Goal: Task Accomplishment & Management: Use online tool/utility

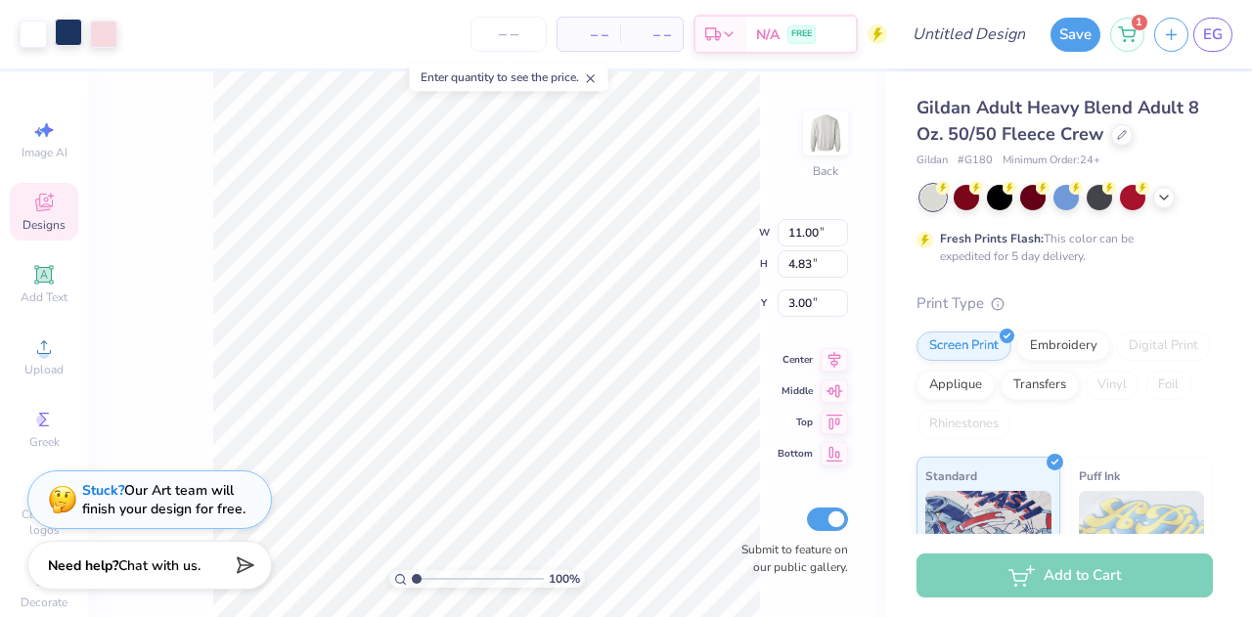
click at [72, 32] on div at bounding box center [68, 32] width 27 height 27
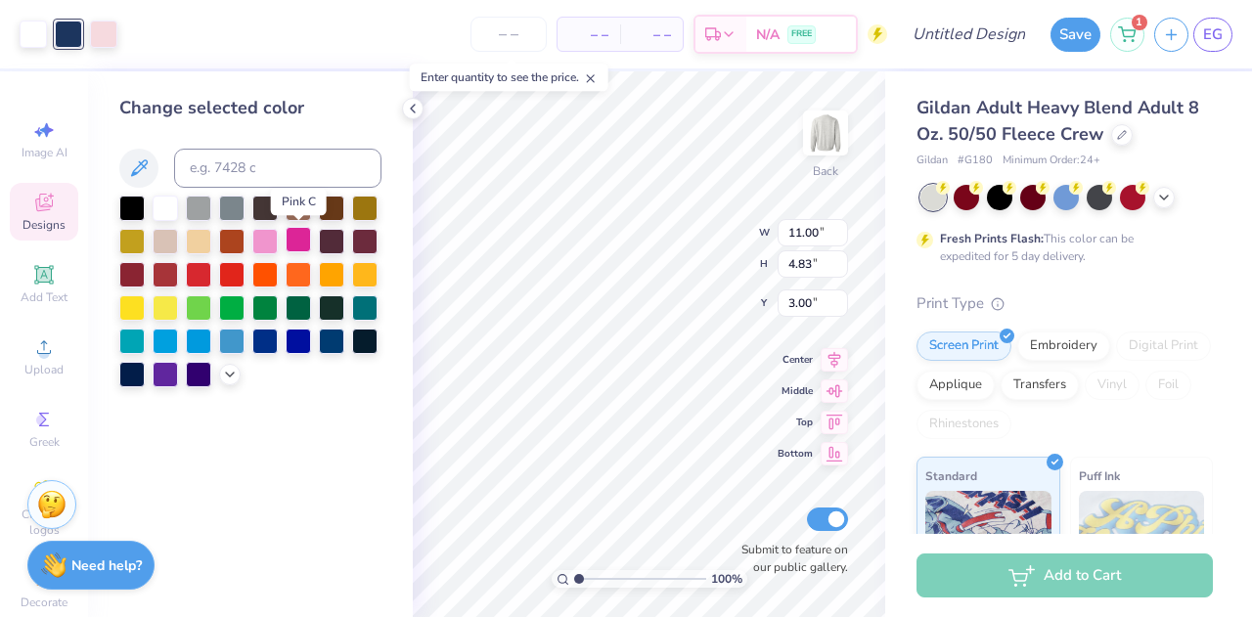
click at [297, 240] on div at bounding box center [298, 239] width 25 height 25
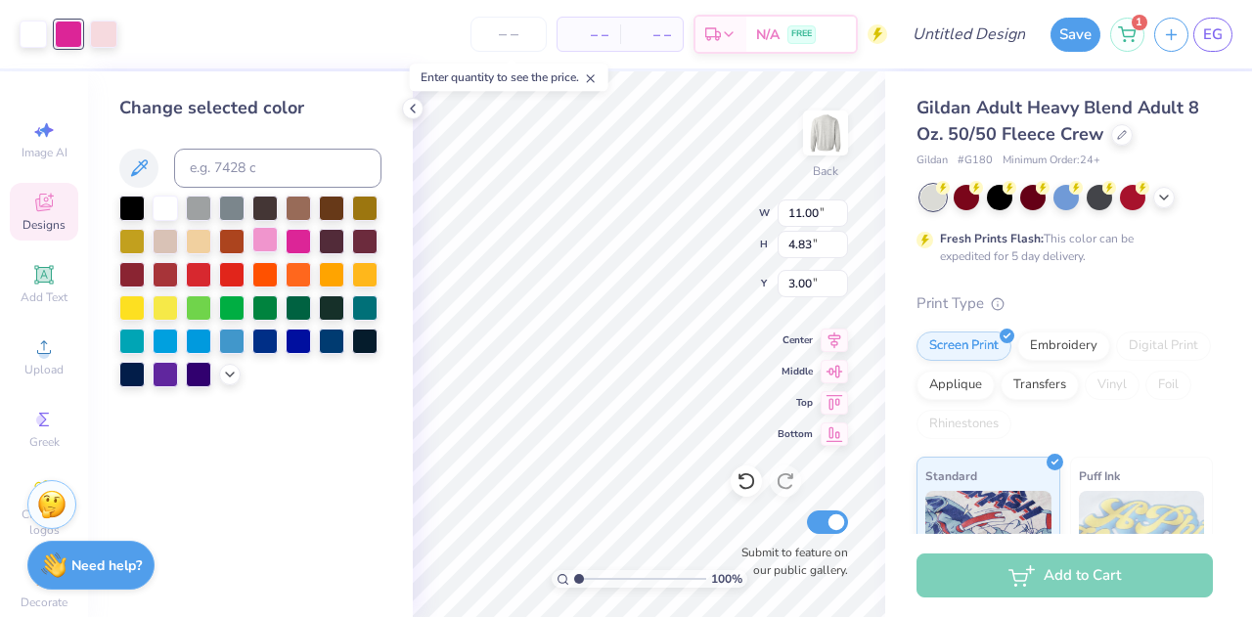
click at [275, 243] on div at bounding box center [264, 239] width 25 height 25
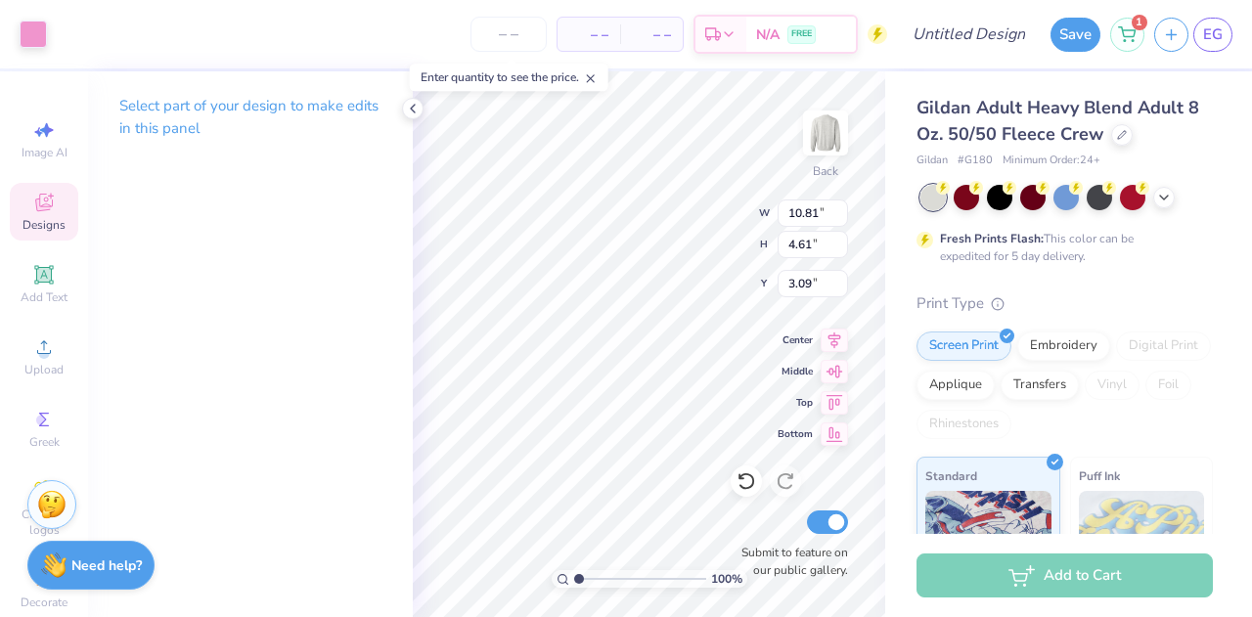
type input "10.81"
type input "4.61"
type input "3.09"
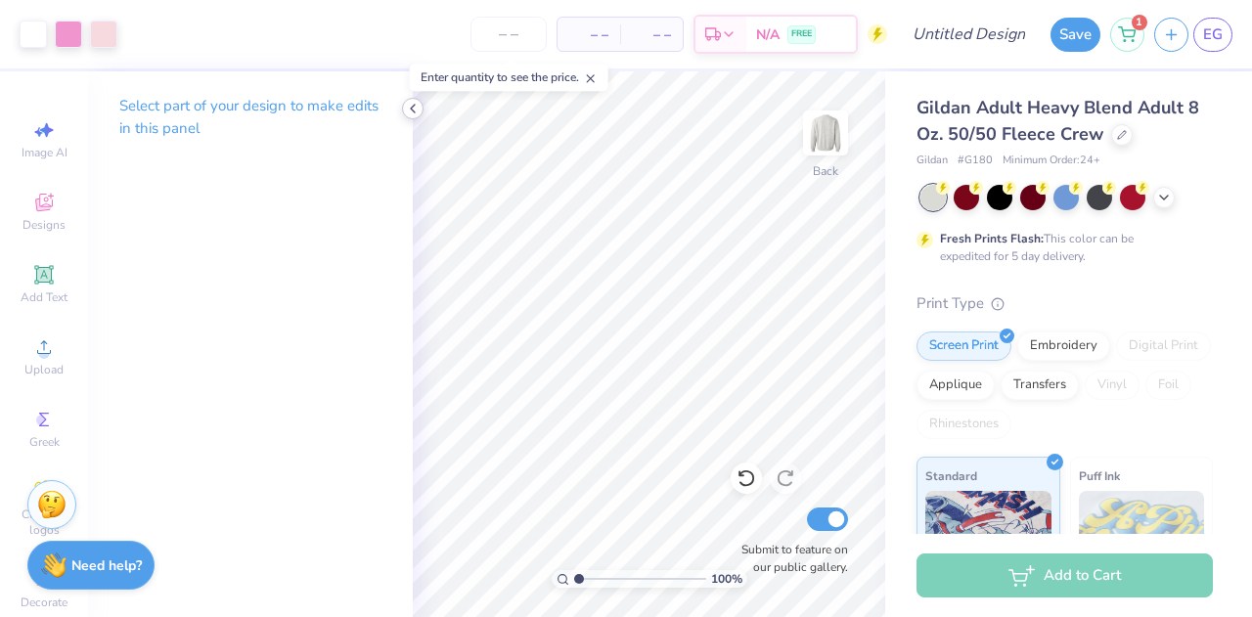
click at [407, 114] on icon at bounding box center [413, 109] width 16 height 16
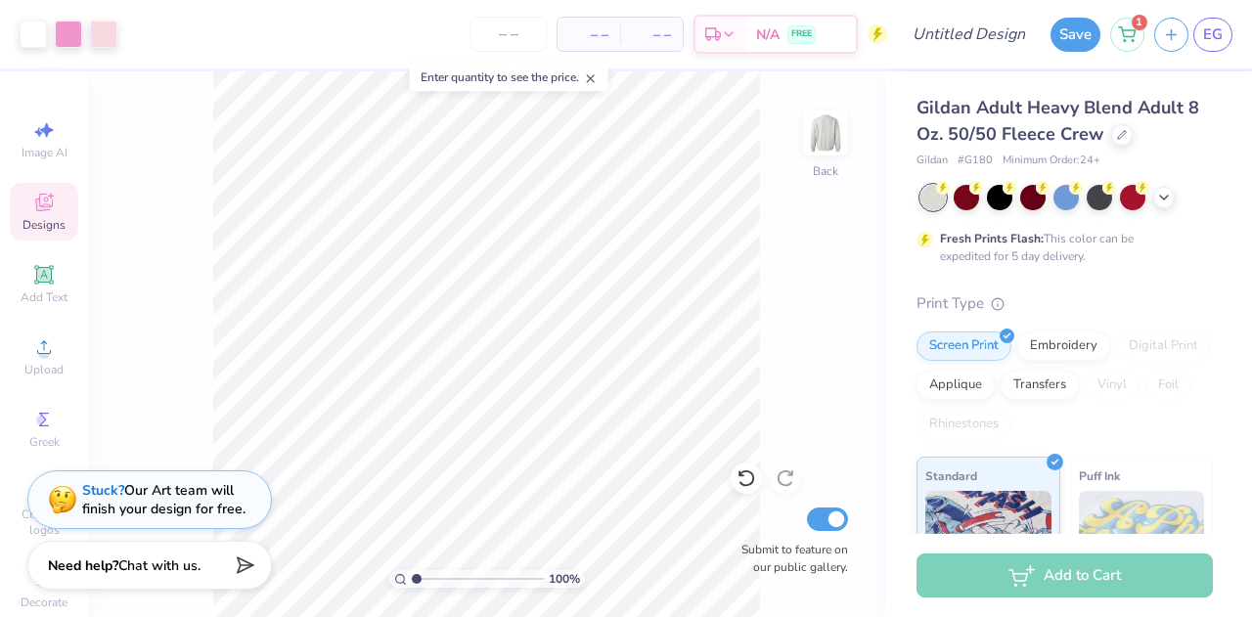
click at [55, 198] on div "Designs" at bounding box center [44, 212] width 68 height 58
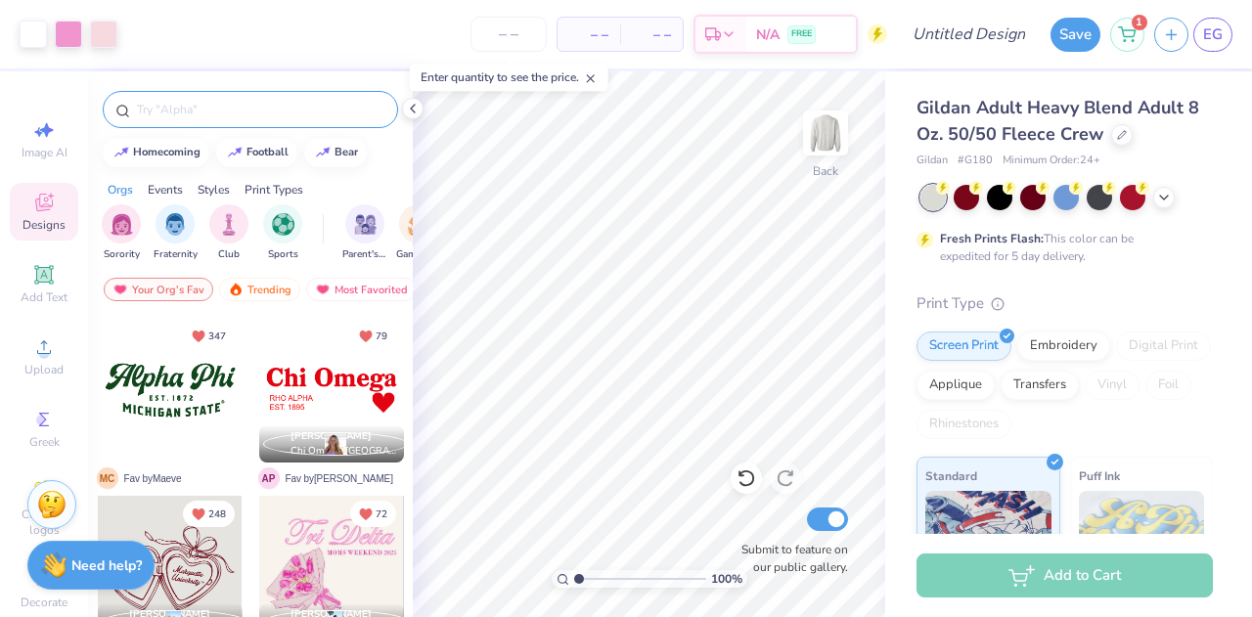
click at [207, 113] on input "text" at bounding box center [260, 110] width 250 height 20
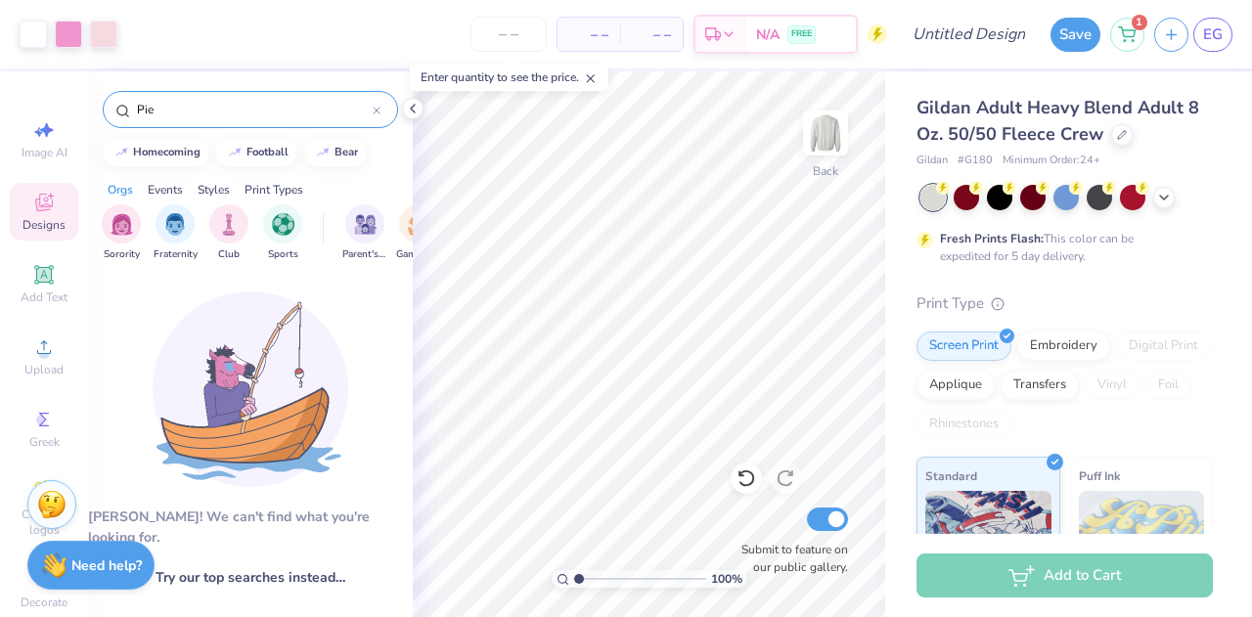
type input "Pie"
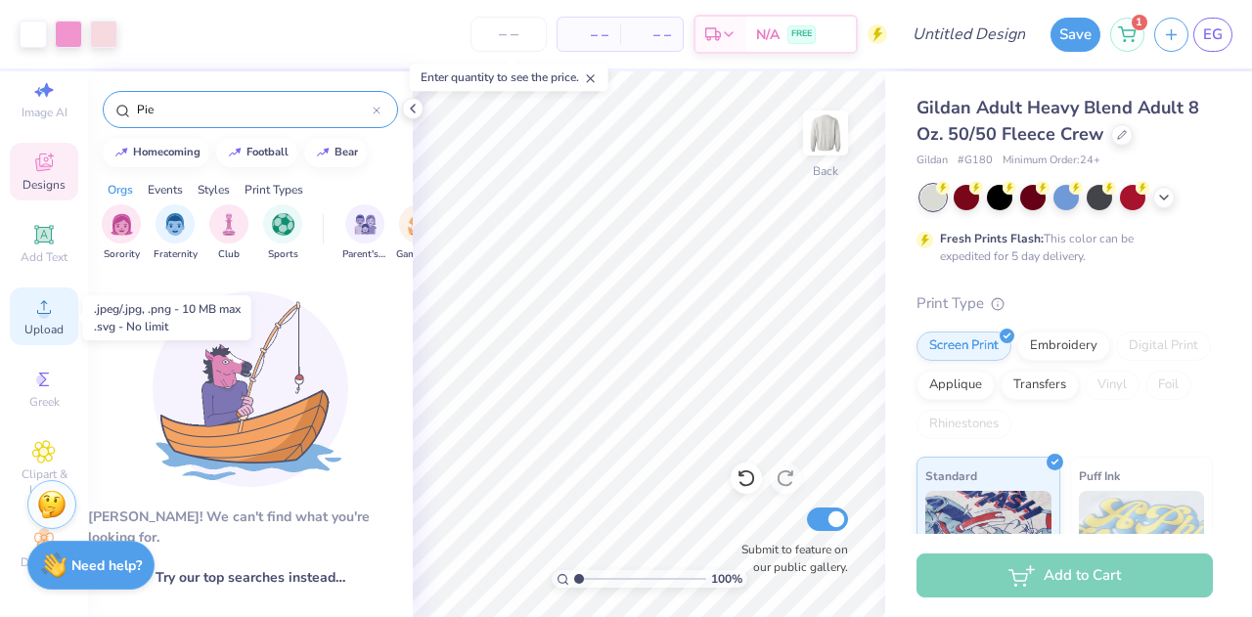
scroll to position [55, 0]
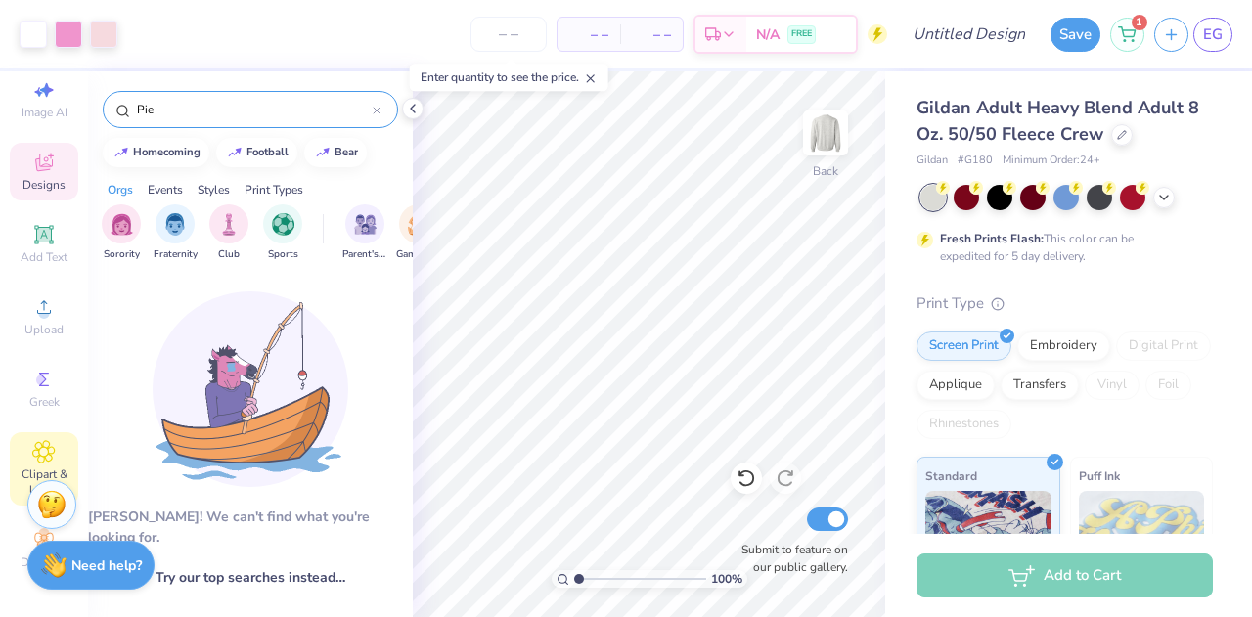
click at [38, 441] on icon at bounding box center [44, 452] width 22 height 22
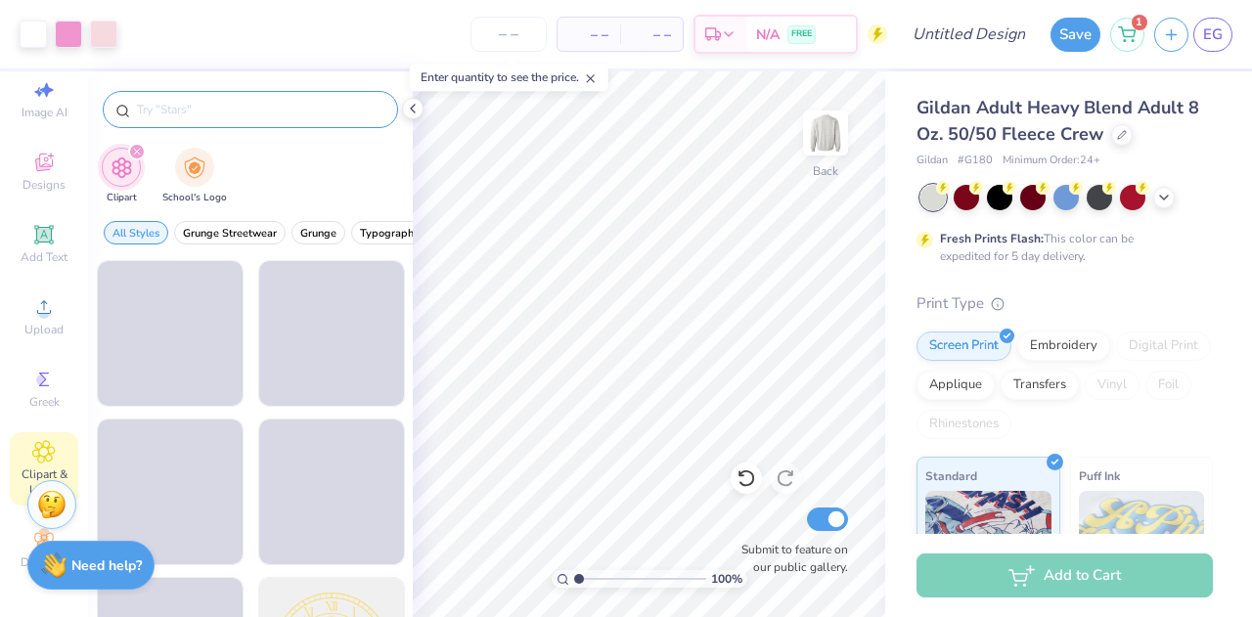
click at [207, 110] on input "text" at bounding box center [260, 110] width 250 height 20
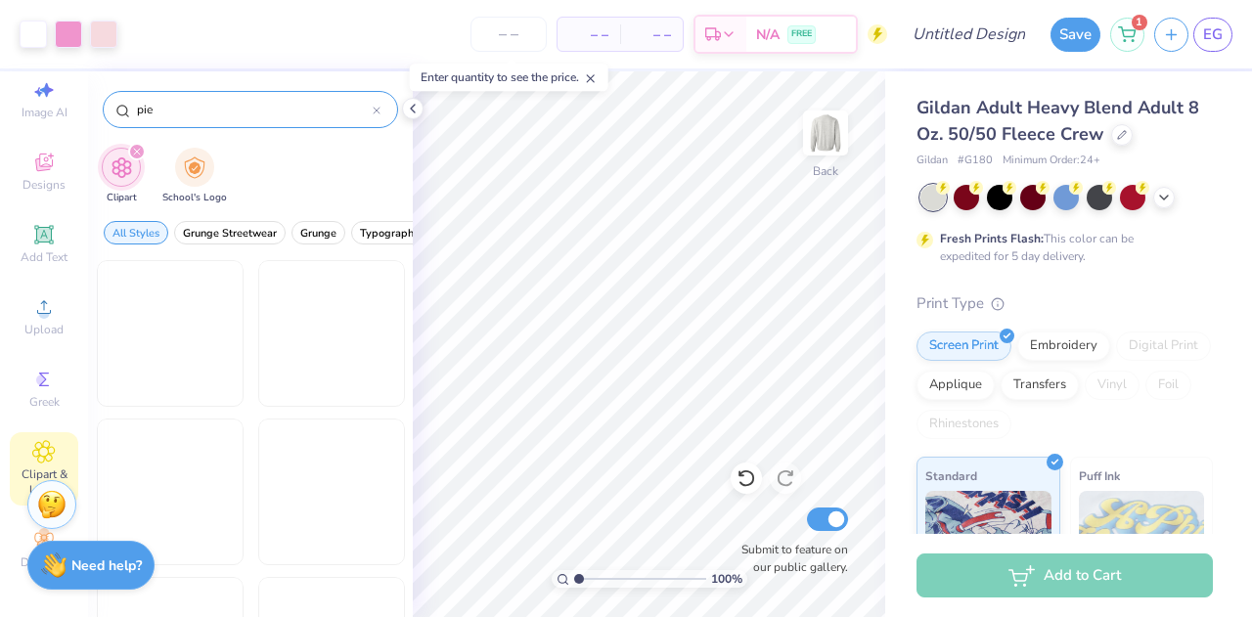
type input "pie"
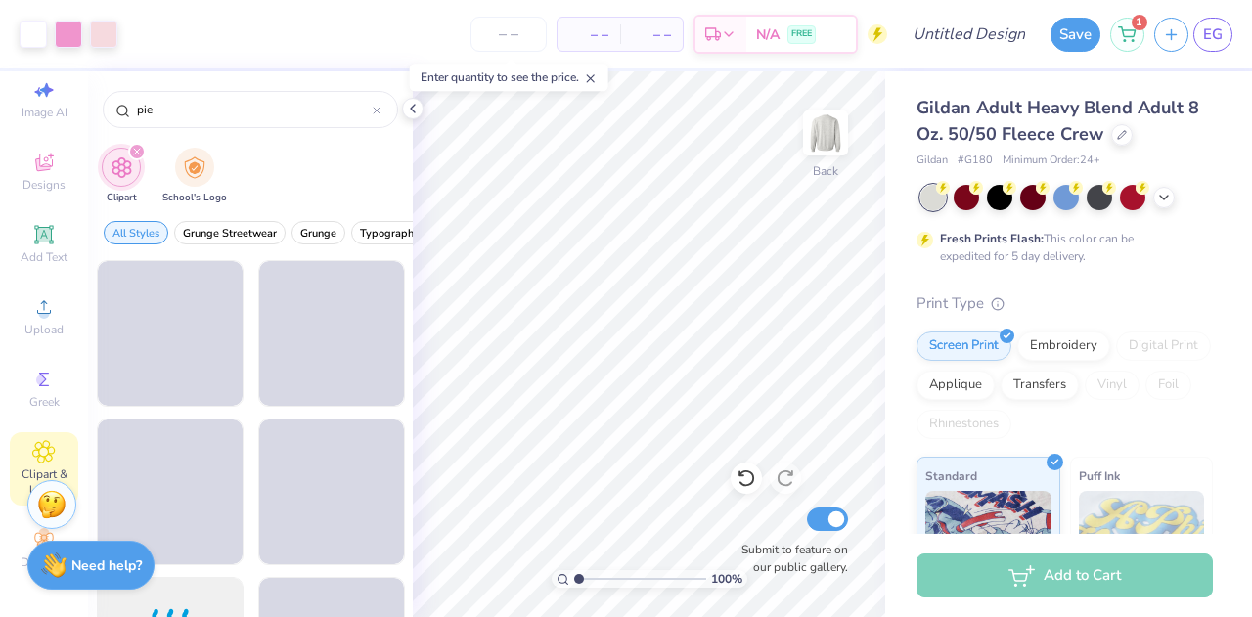
click at [245, 156] on div "Clipart School's Logo" at bounding box center [250, 178] width 325 height 73
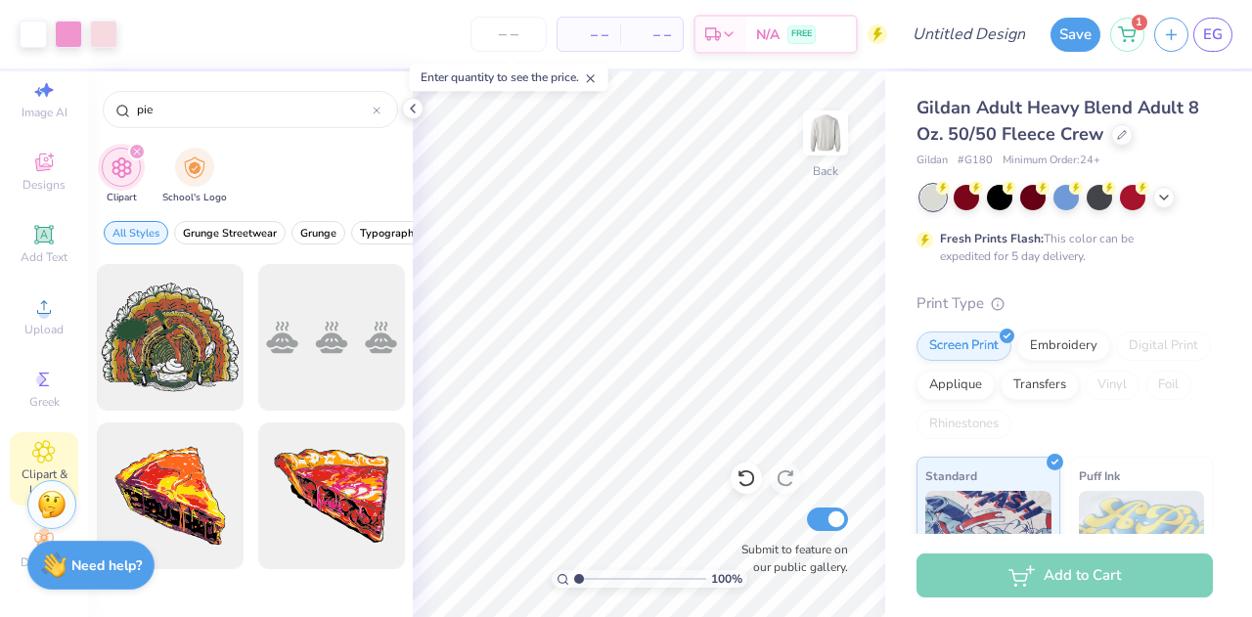
scroll to position [0, 0]
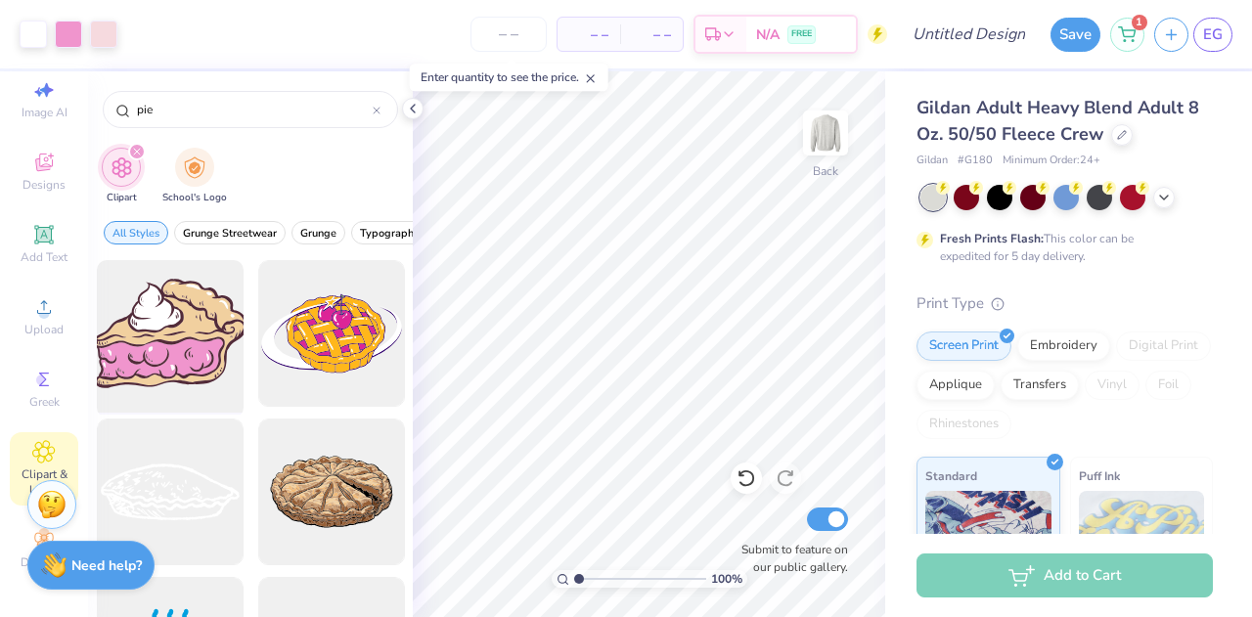
click at [142, 337] on div at bounding box center [169, 333] width 161 height 161
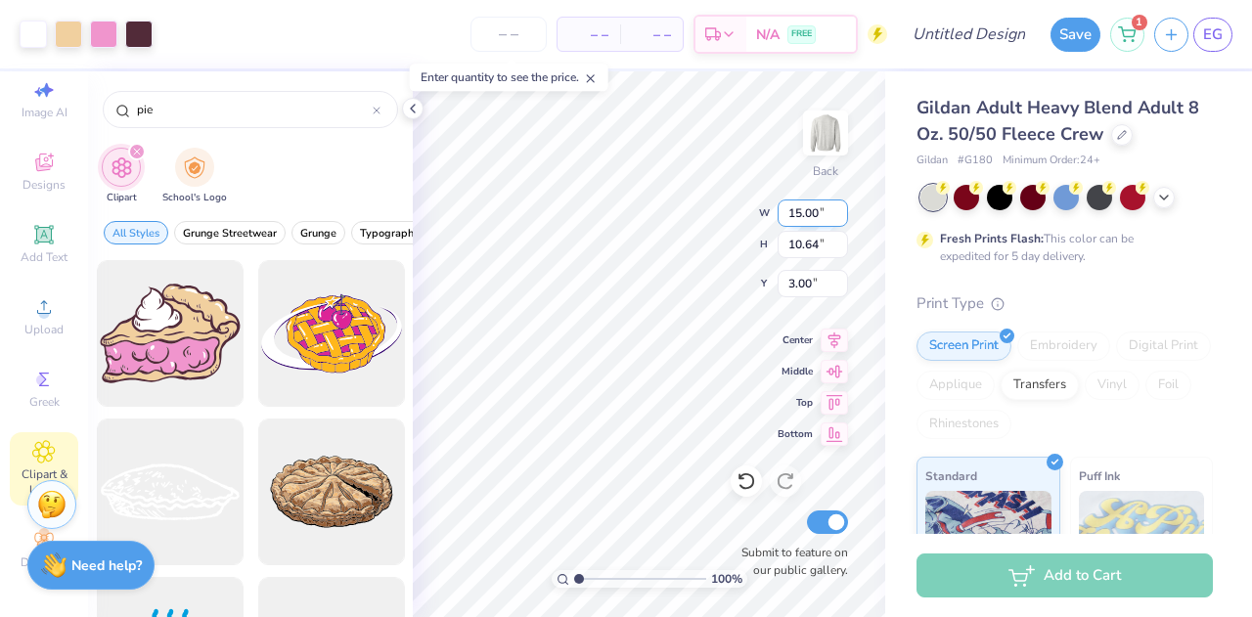
click at [656, 368] on div "100 % Back W 15.00 15.00 " H 10.64 10.64 " Y 3.00 3.00 " Center Middle Top Bott…" at bounding box center [649, 344] width 473 height 546
type input "4.71"
type input "3.34"
type input "10.29"
type input "7.83"
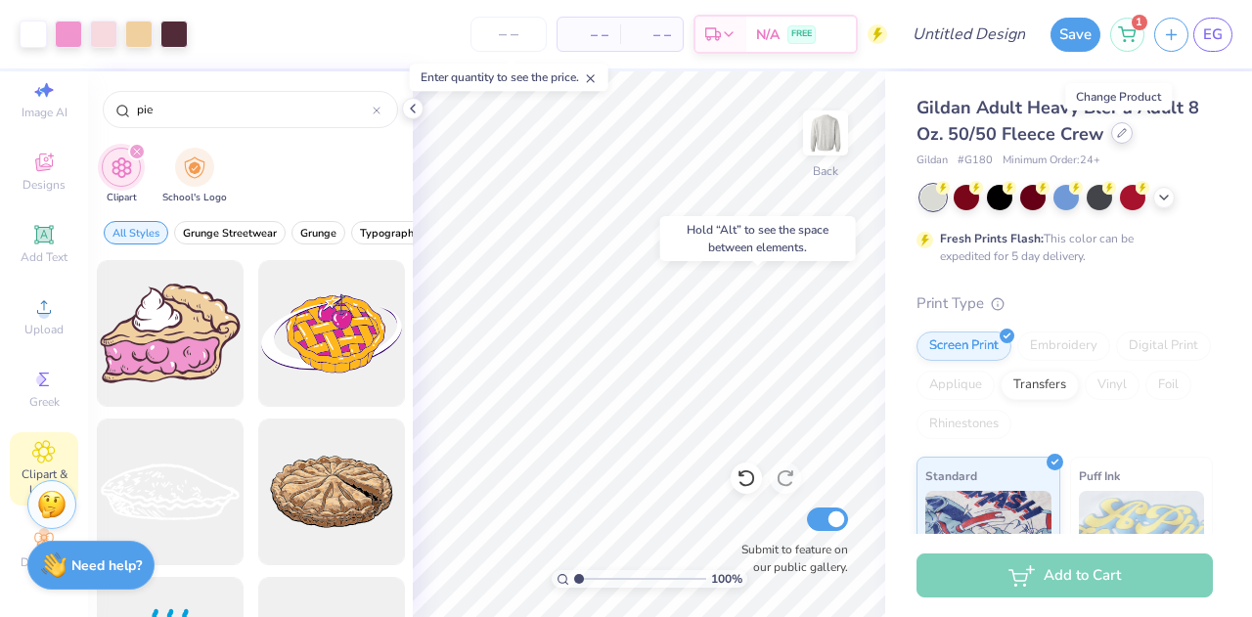
click at [1119, 132] on icon at bounding box center [1122, 133] width 10 height 10
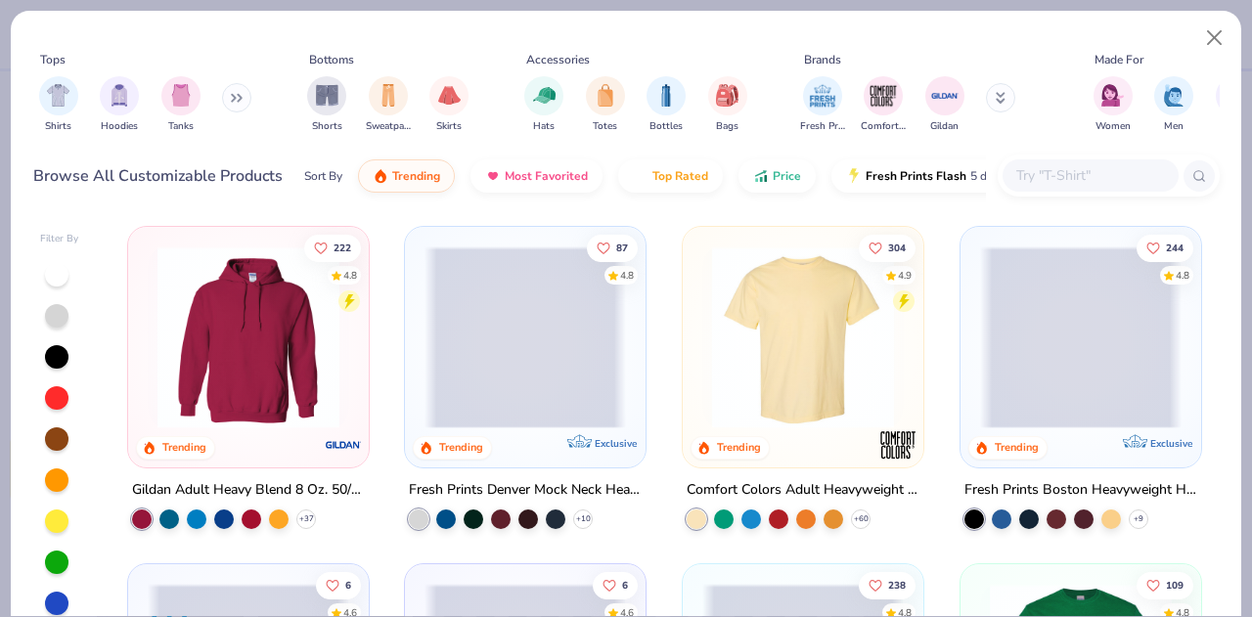
scroll to position [299, 0]
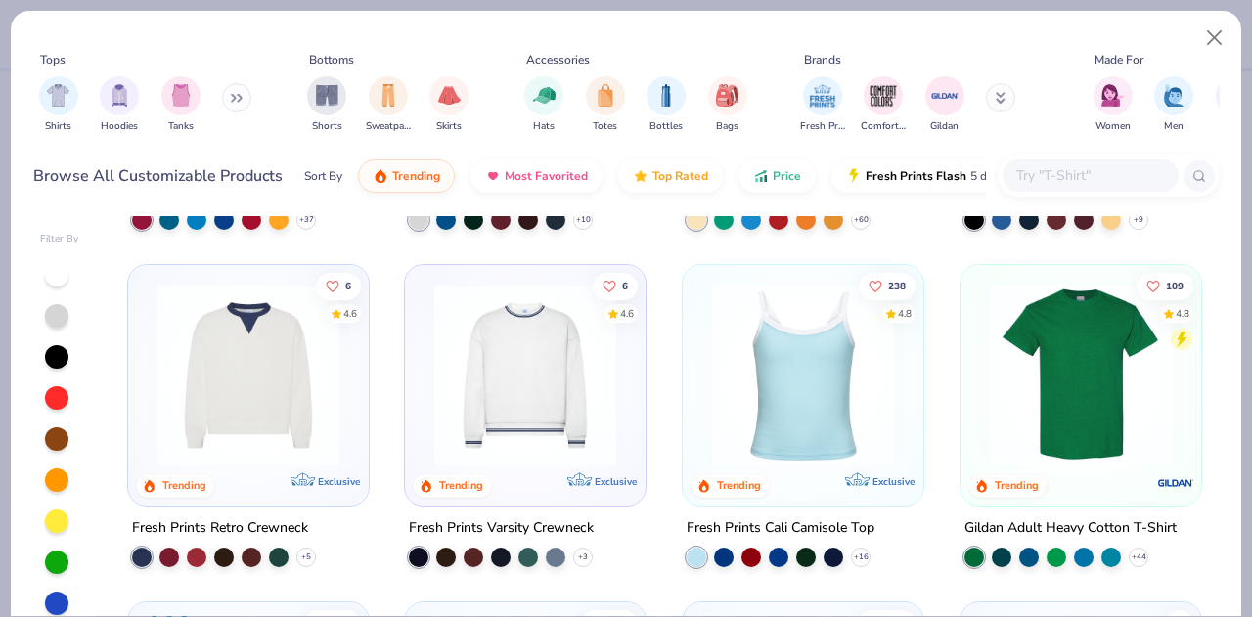
click at [507, 351] on img at bounding box center [526, 376] width 202 height 182
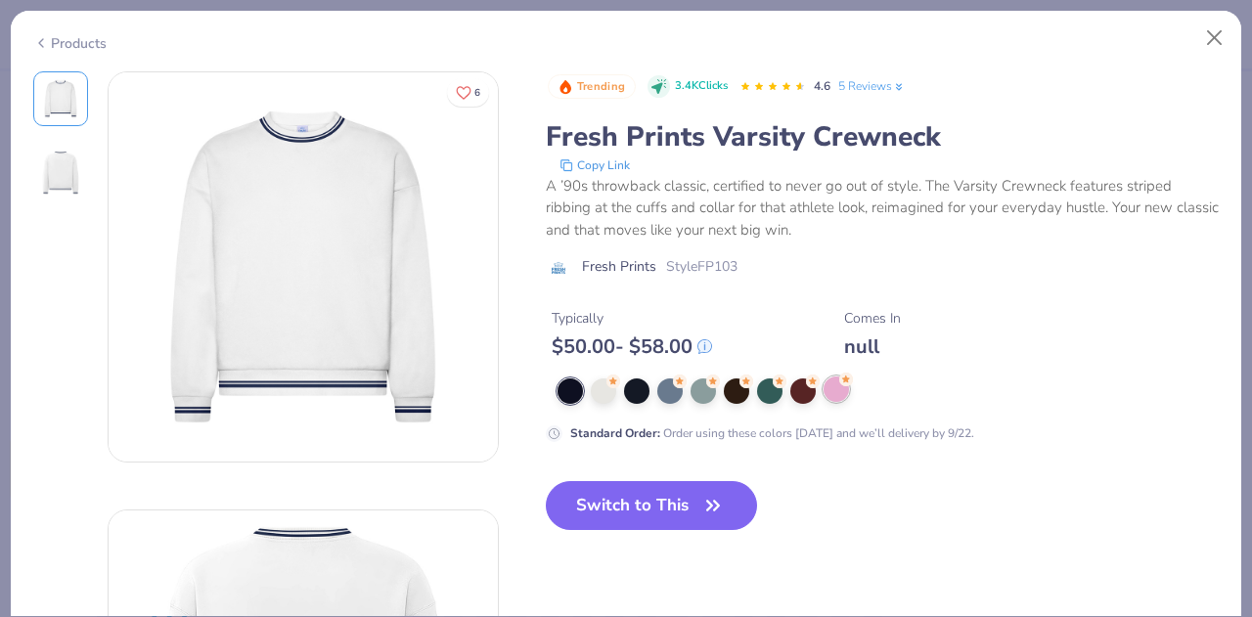
click at [835, 396] on div at bounding box center [836, 389] width 25 height 25
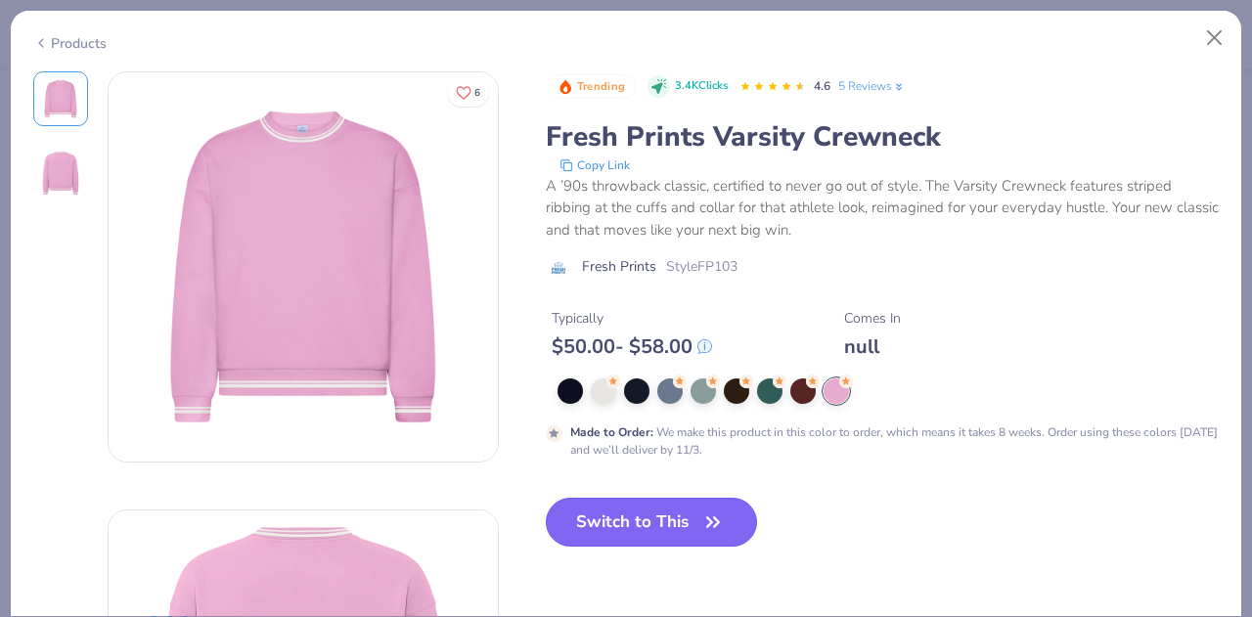
click at [630, 520] on button "Switch to This" at bounding box center [652, 522] width 212 height 49
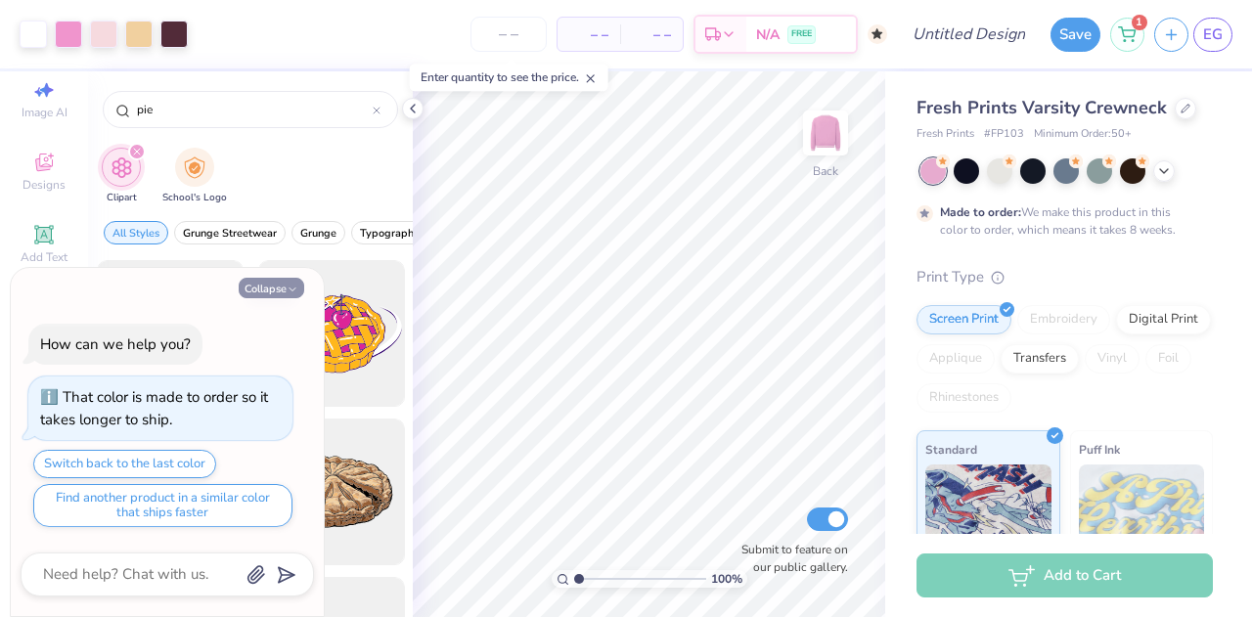
click at [285, 293] on button "Collapse" at bounding box center [272, 288] width 66 height 21
type textarea "x"
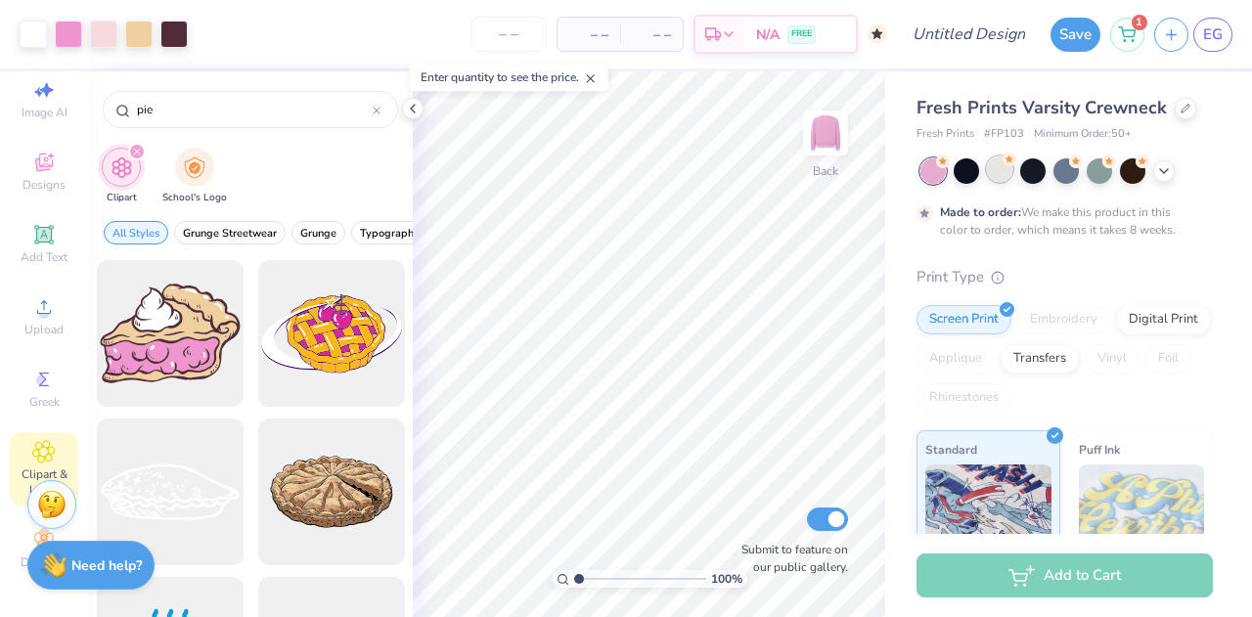
click at [1008, 175] on div at bounding box center [999, 169] width 25 height 25
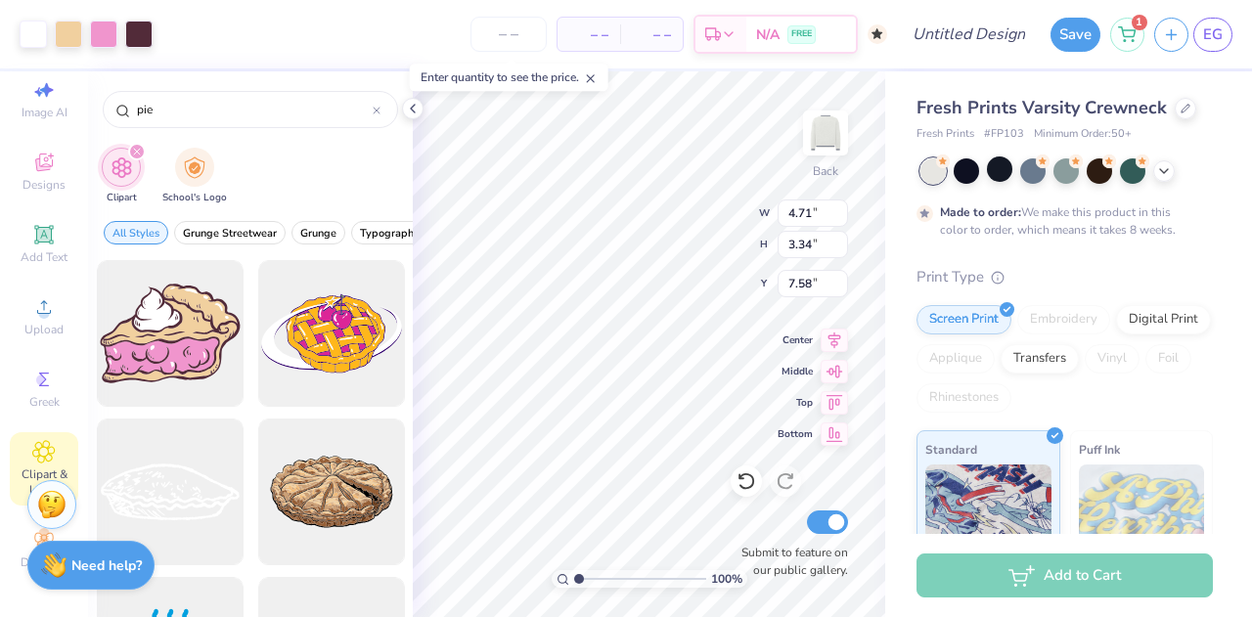
type input "8.84"
type input "5.90"
type input "4.19"
type input "8.89"
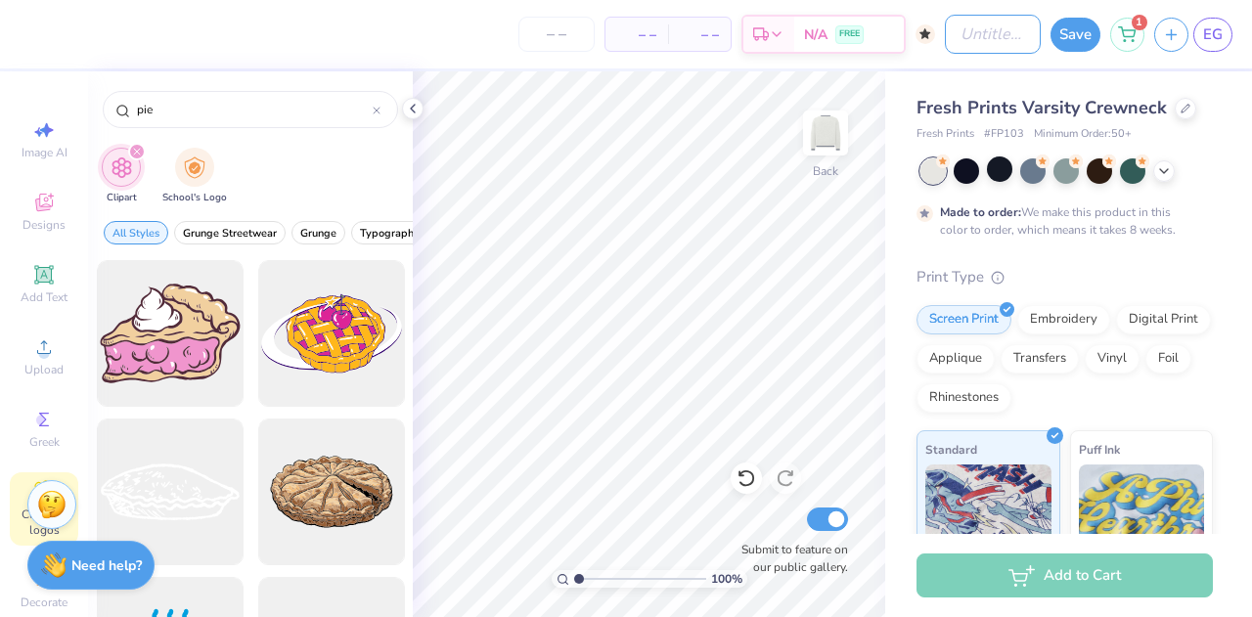
click at [913, 34] on div "– – Per Item – – Total Est. Delivery N/A FREE Design Title Save 1 EG" at bounding box center [626, 34] width 1252 height 68
type input "pie a pi phi"
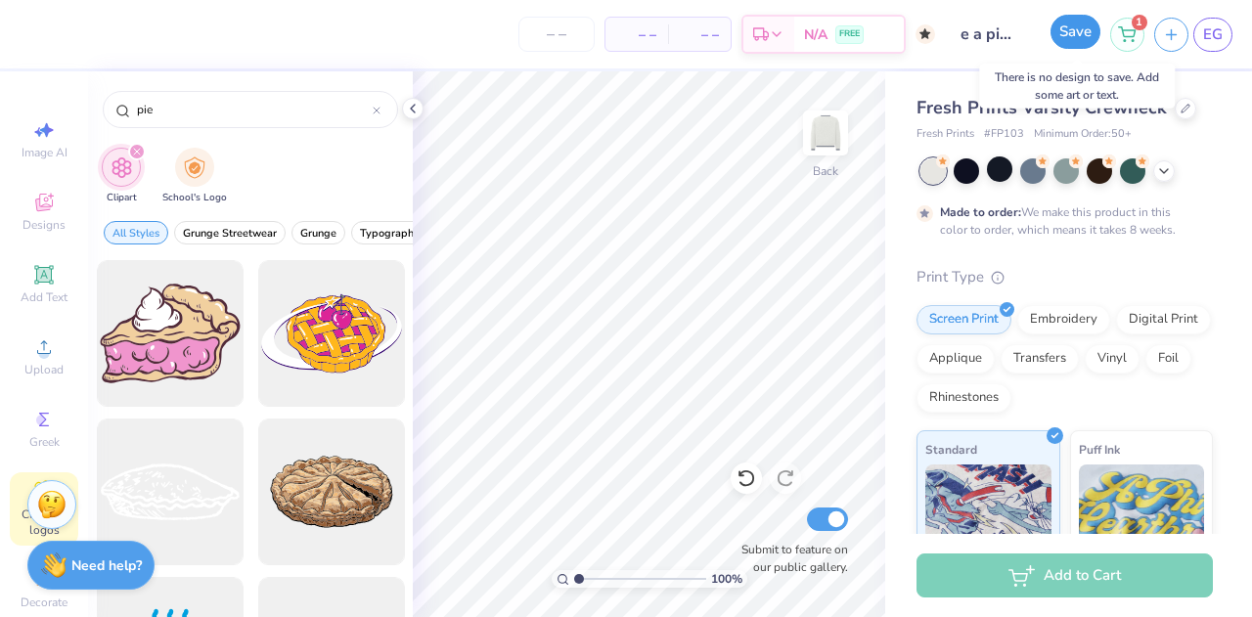
scroll to position [0, 0]
click at [1063, 42] on button "Save" at bounding box center [1076, 32] width 50 height 34
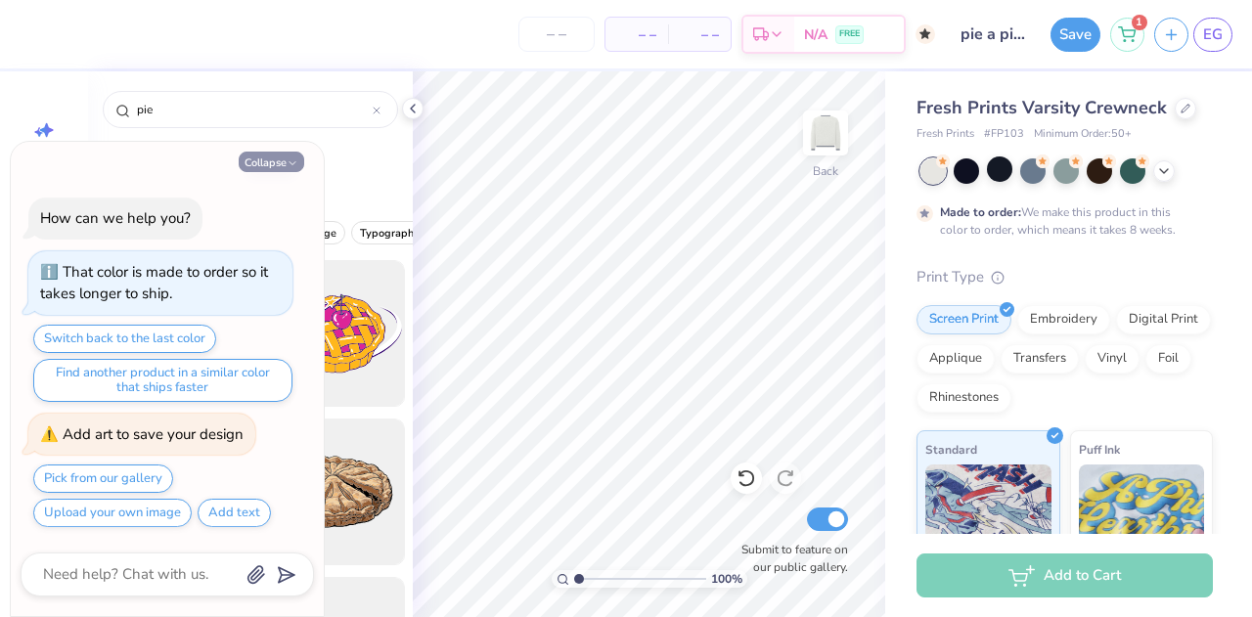
click at [282, 157] on button "Collapse" at bounding box center [272, 162] width 66 height 21
type textarea "x"
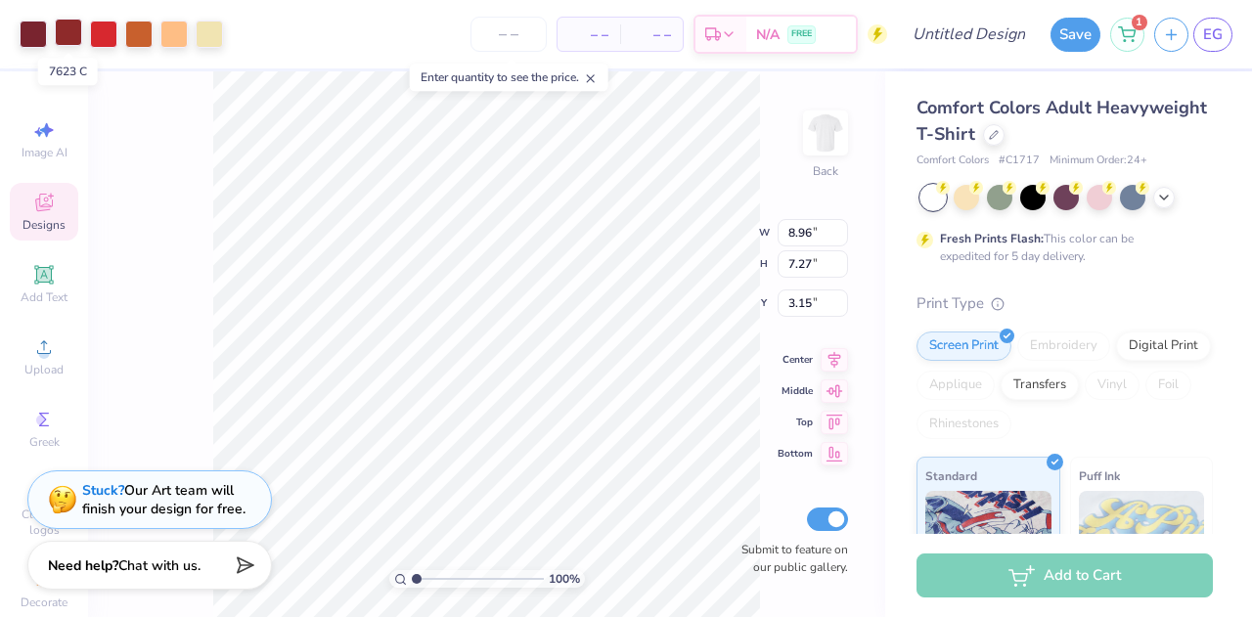
click at [59, 27] on div at bounding box center [68, 32] width 27 height 27
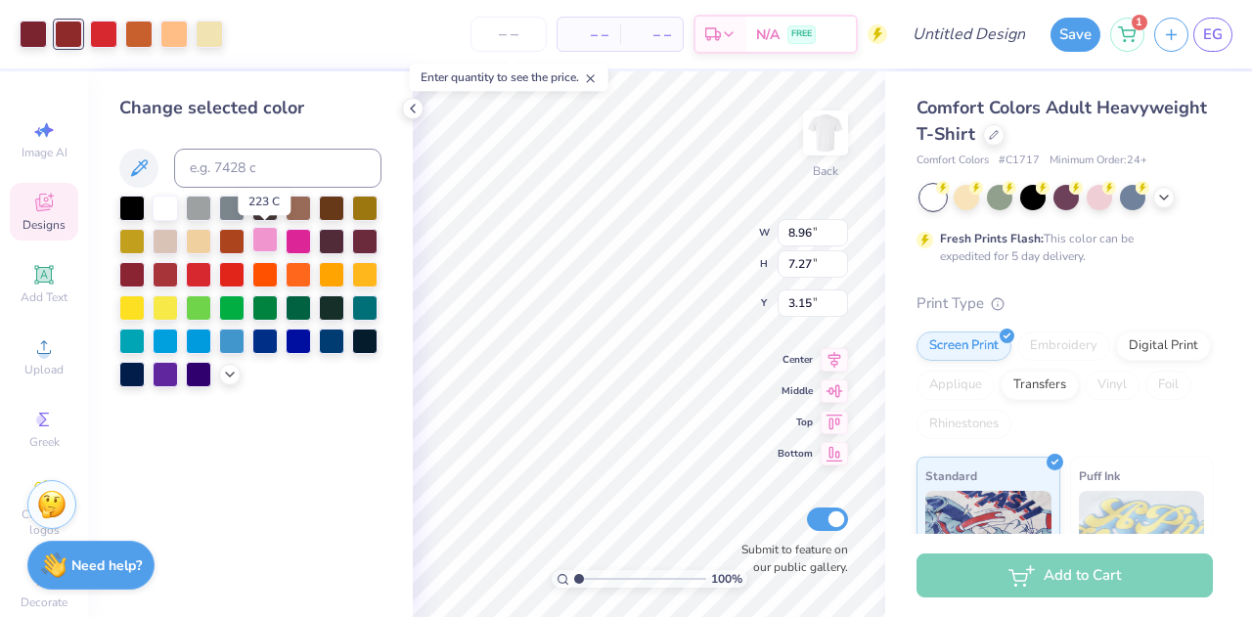
click at [258, 239] on div at bounding box center [264, 239] width 25 height 25
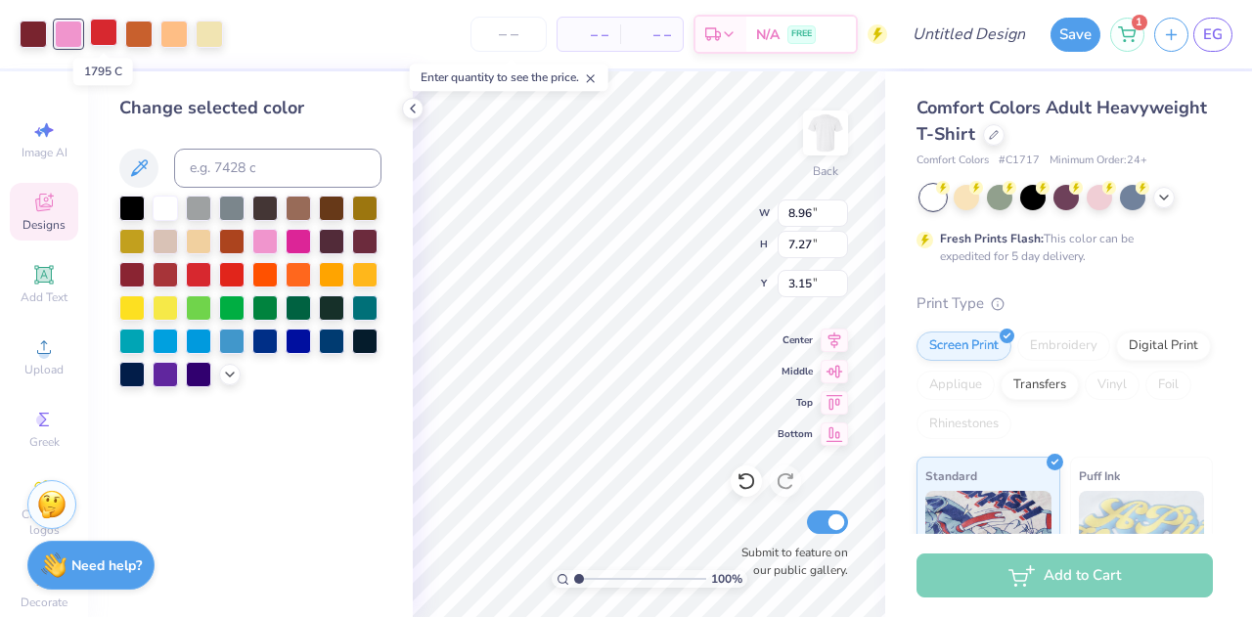
click at [98, 37] on div at bounding box center [103, 32] width 27 height 27
click at [172, 216] on div at bounding box center [165, 206] width 25 height 25
click at [39, 34] on div at bounding box center [33, 32] width 27 height 27
click at [302, 244] on div at bounding box center [298, 239] width 25 height 25
click at [144, 30] on div at bounding box center [138, 32] width 27 height 27
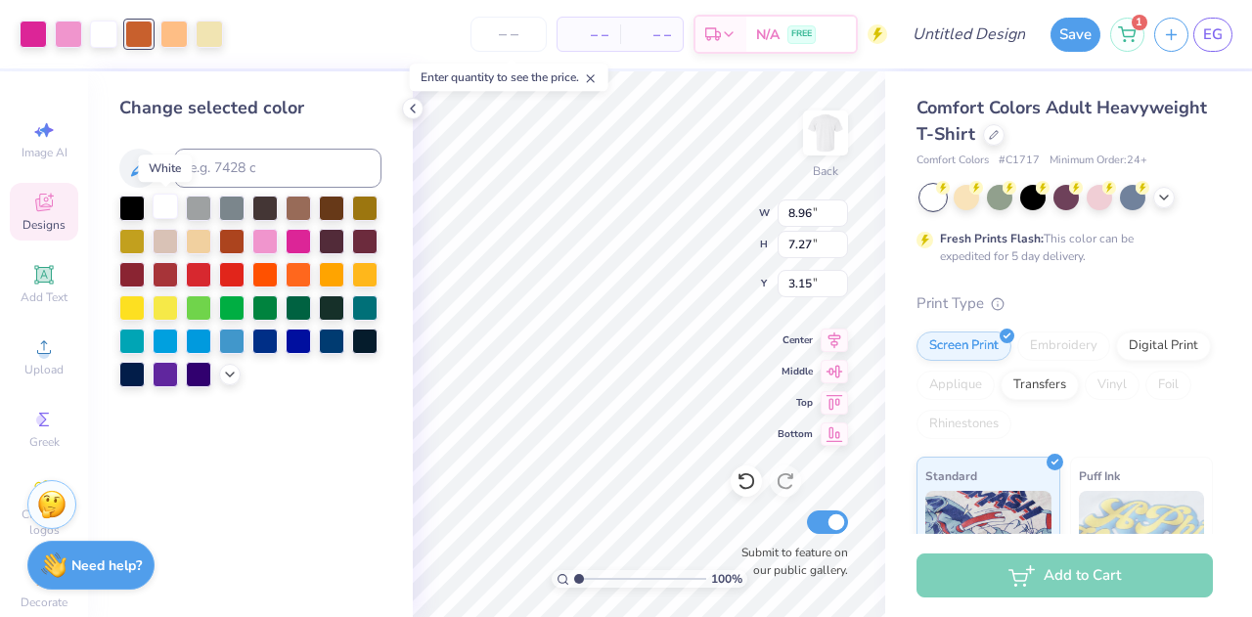
click at [172, 206] on div at bounding box center [165, 206] width 25 height 25
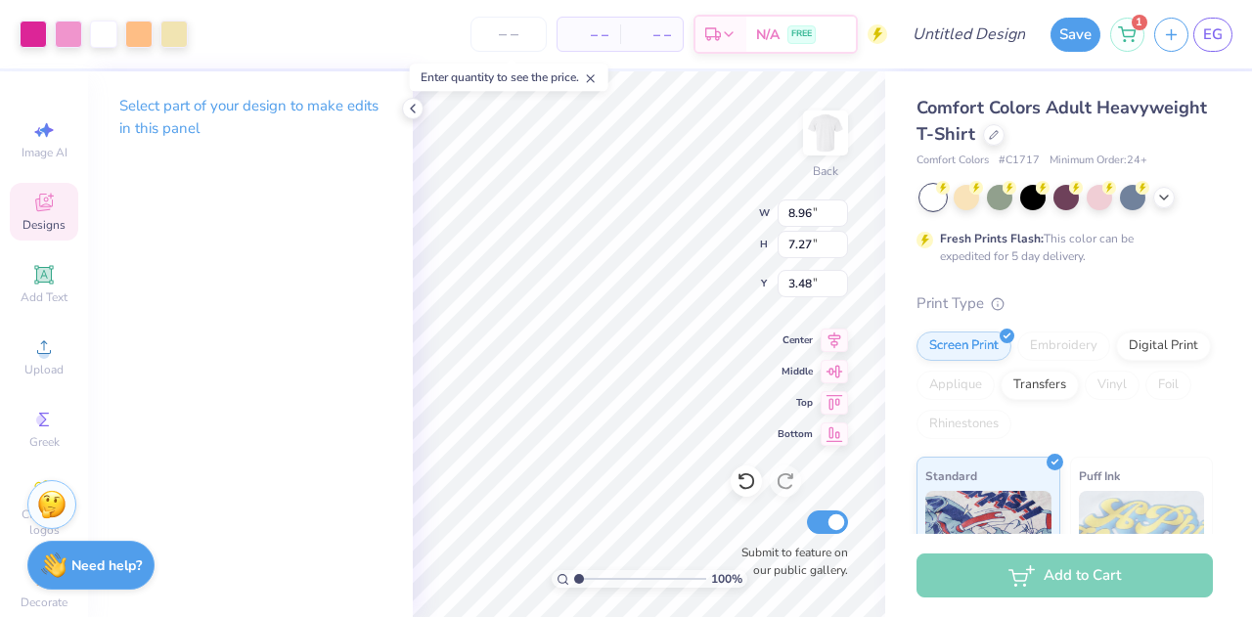
type input "3.48"
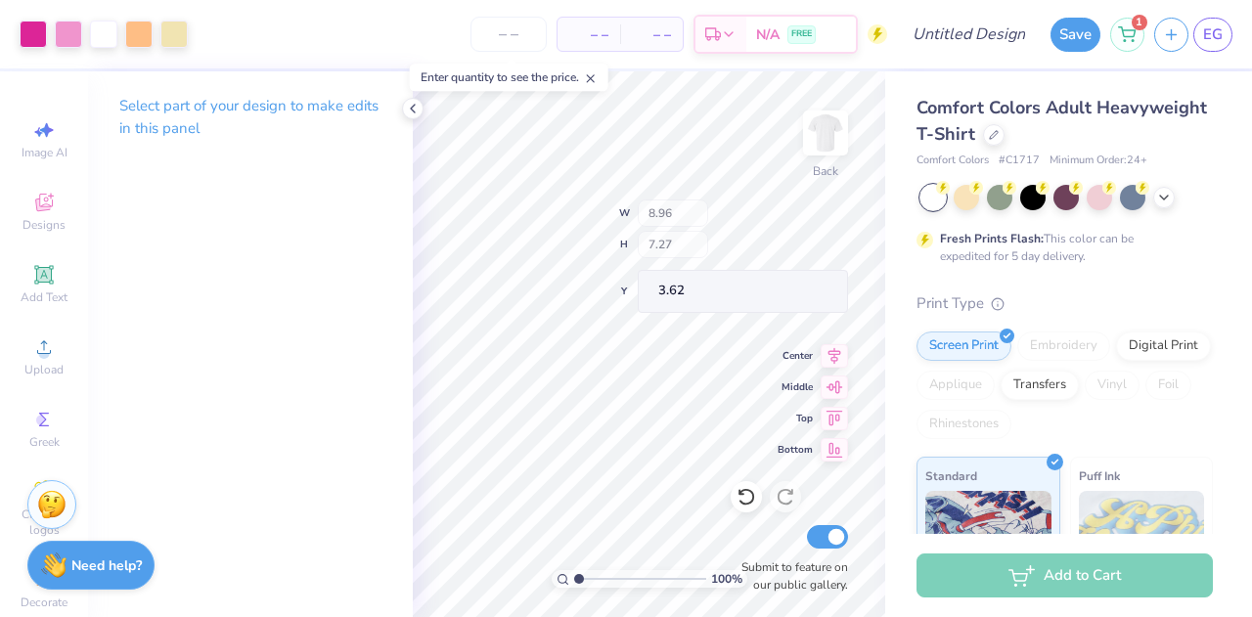
type input "3.62"
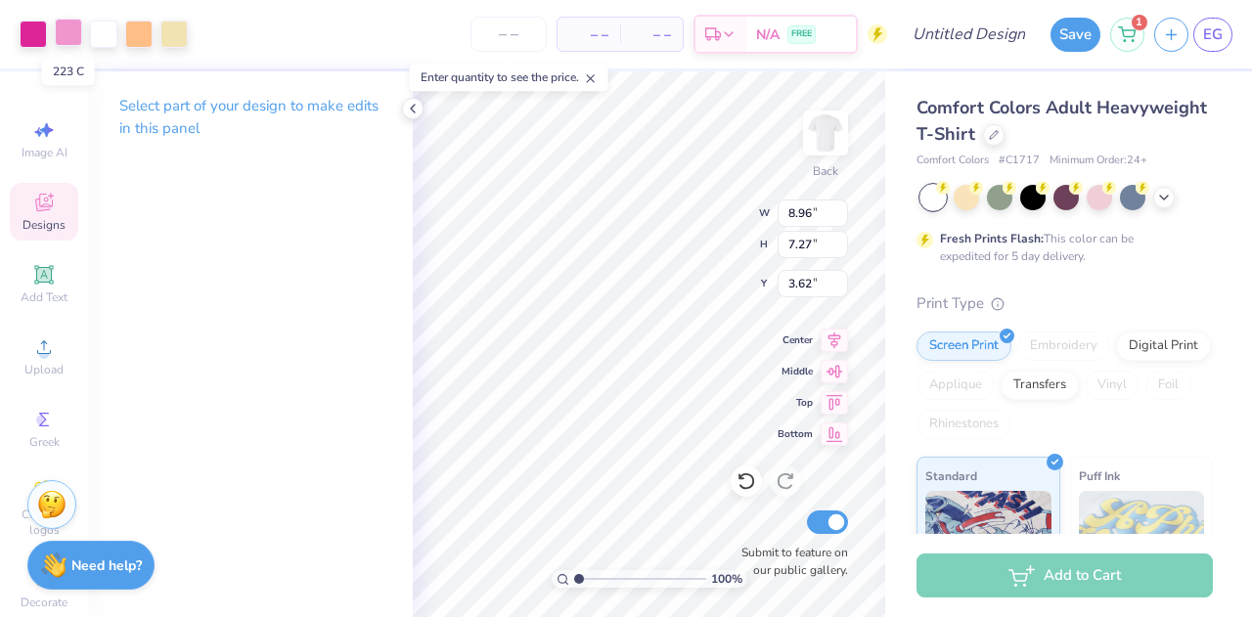
click at [74, 39] on div at bounding box center [68, 32] width 27 height 27
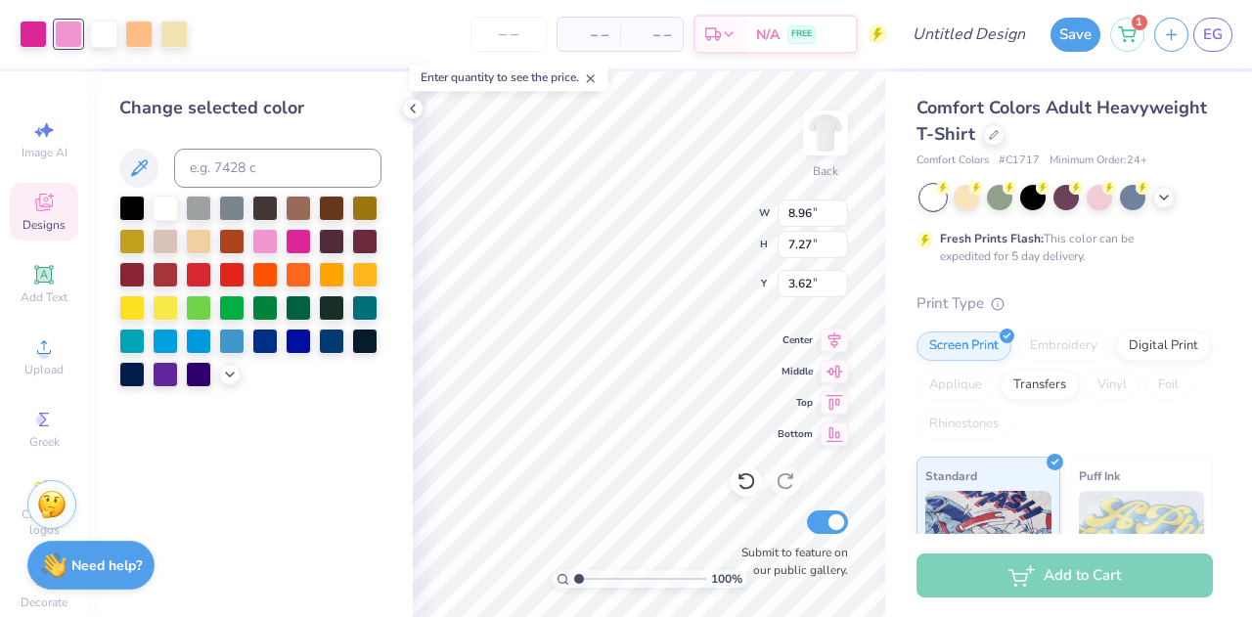
click at [238, 363] on div at bounding box center [250, 292] width 262 height 192
click at [237, 370] on icon at bounding box center [230, 373] width 16 height 16
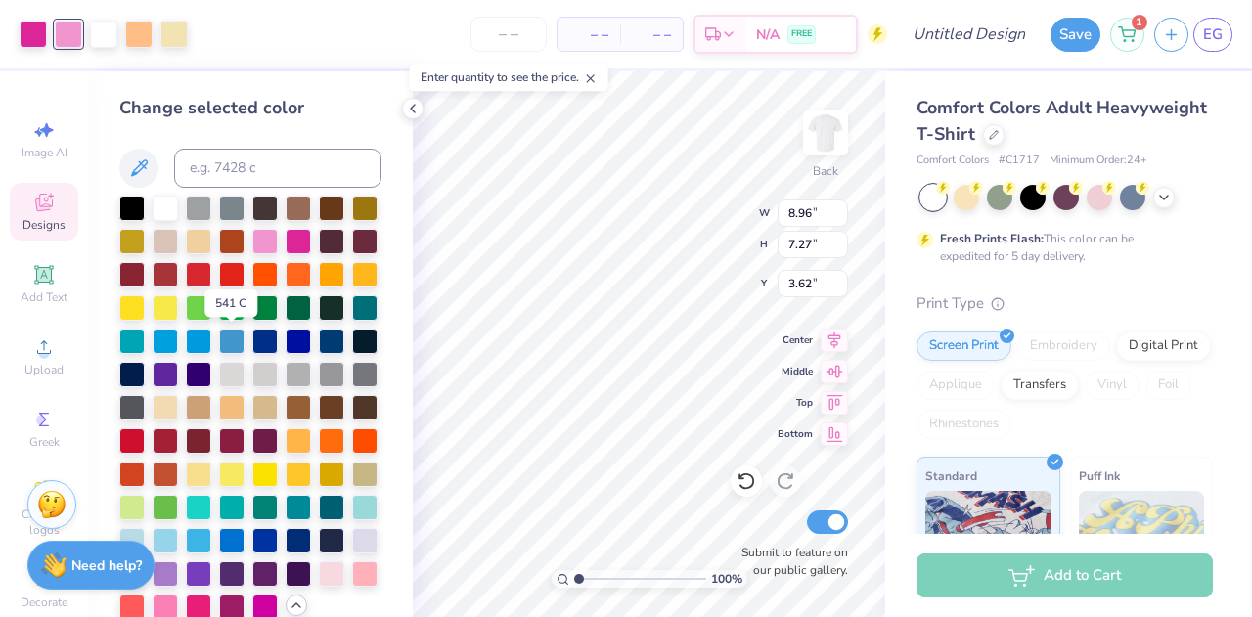
scroll to position [92, 0]
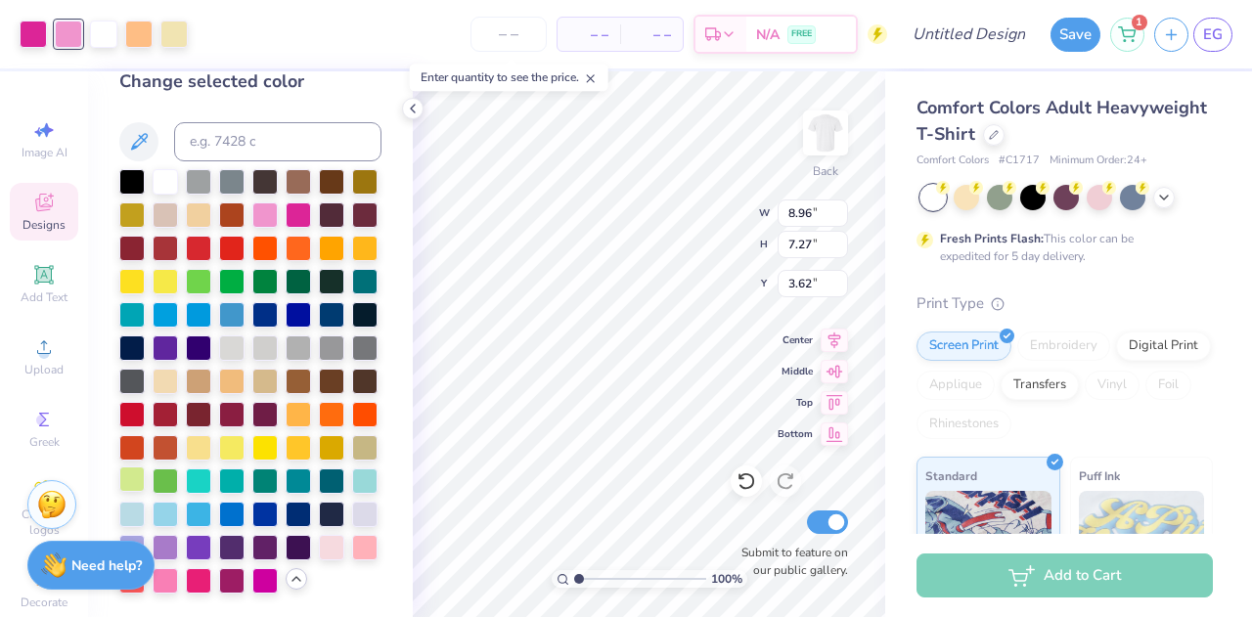
click at [145, 467] on div at bounding box center [131, 479] width 25 height 25
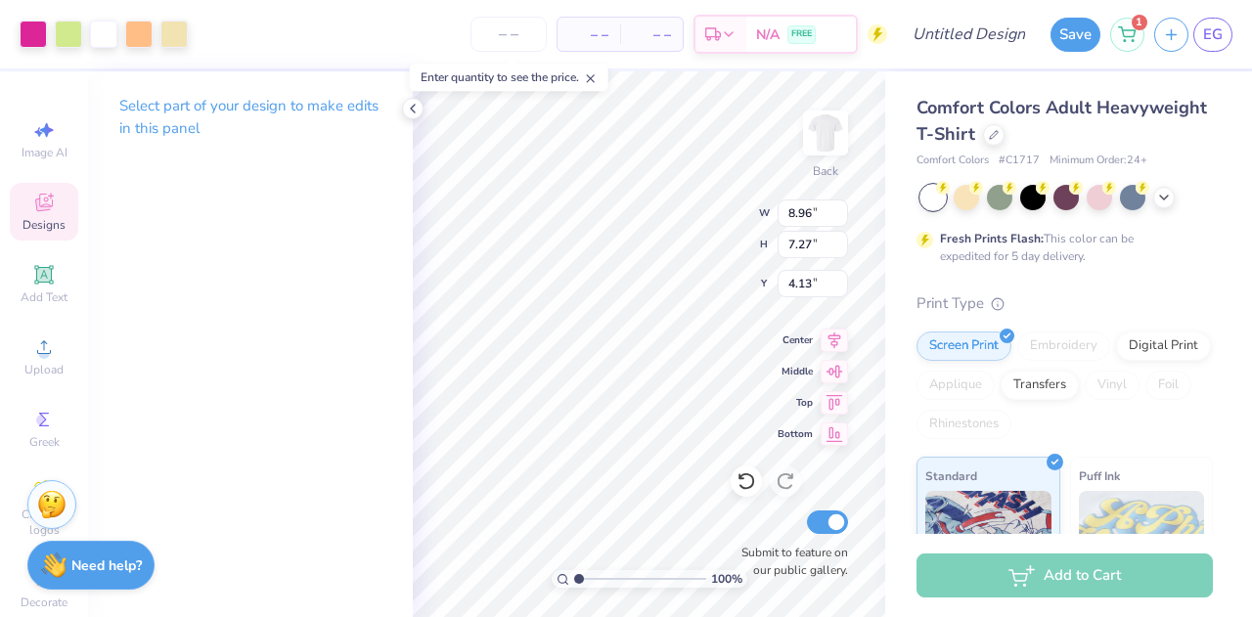
type input "4.13"
click at [33, 27] on div at bounding box center [33, 32] width 27 height 27
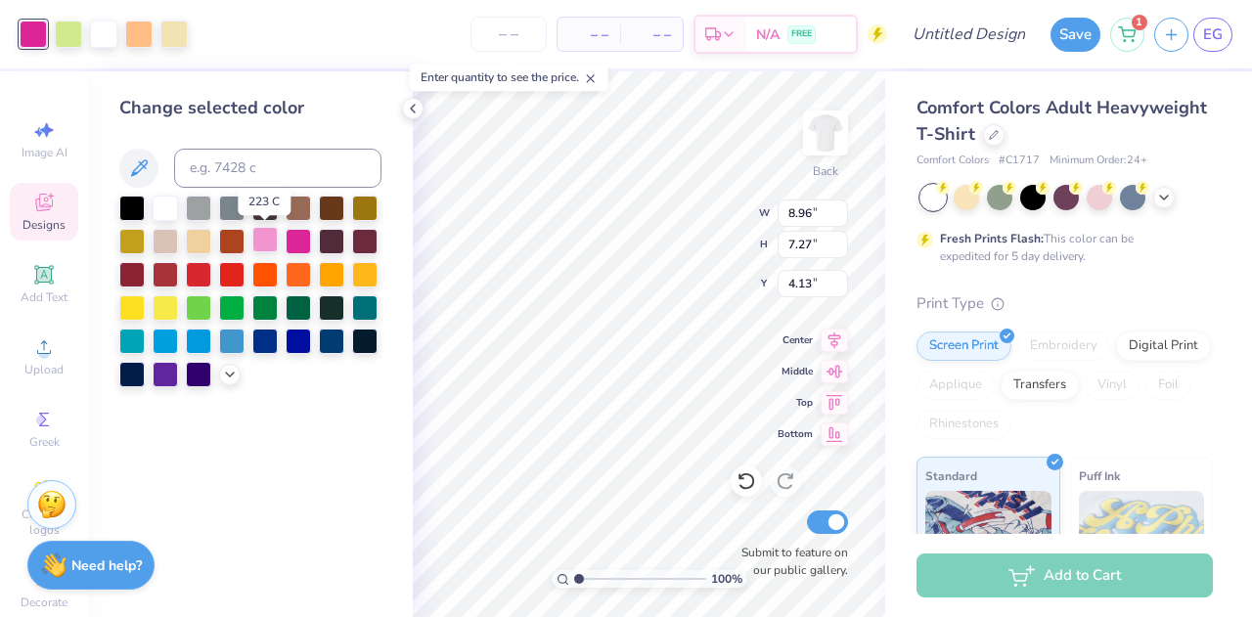
click at [274, 237] on div at bounding box center [264, 239] width 25 height 25
